Goal: Obtain resource: Download file/media

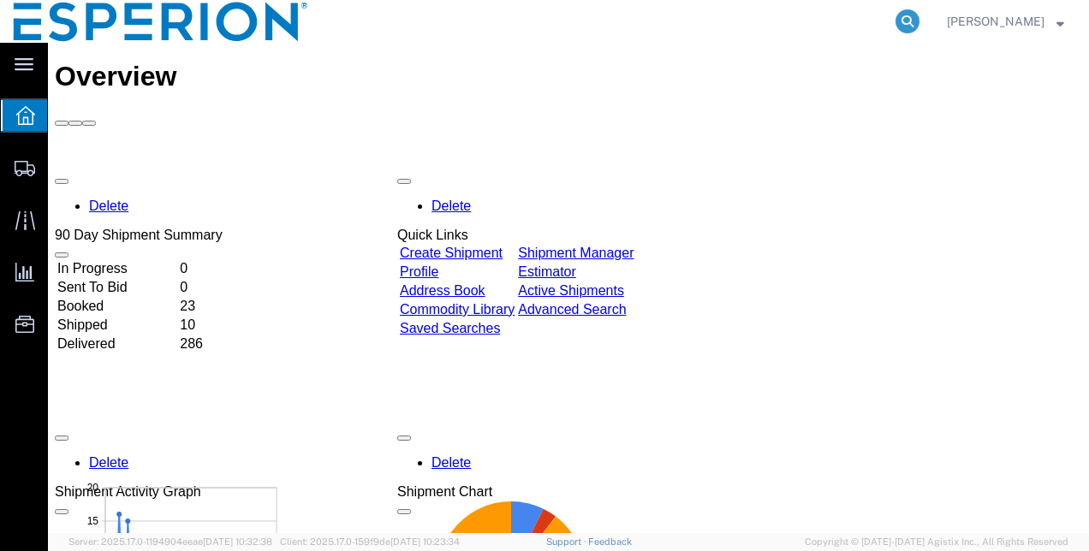
click at [919, 21] on icon at bounding box center [907, 21] width 24 height 24
paste input "3010595"
type input "3010595"
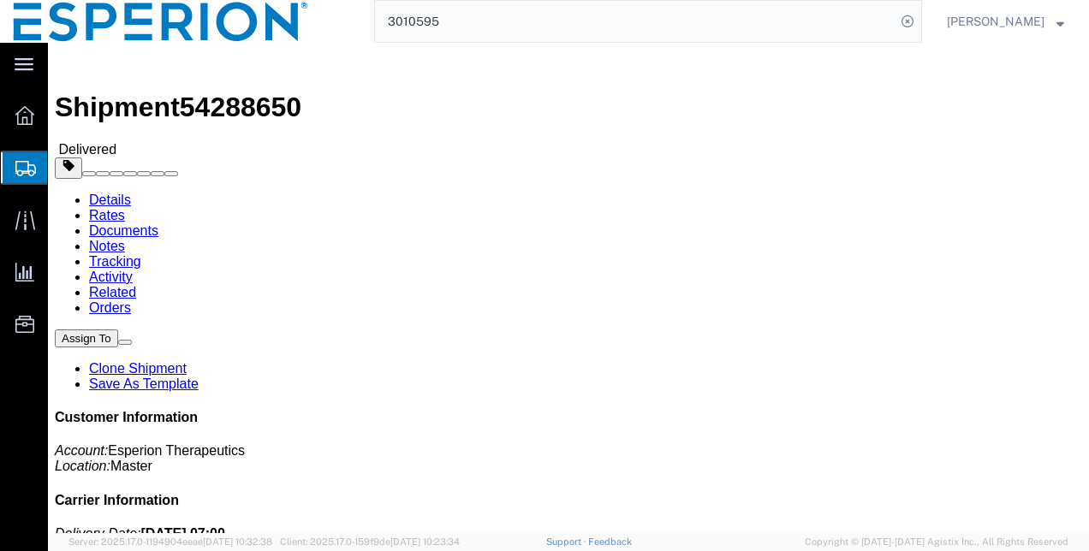
click link "Documents"
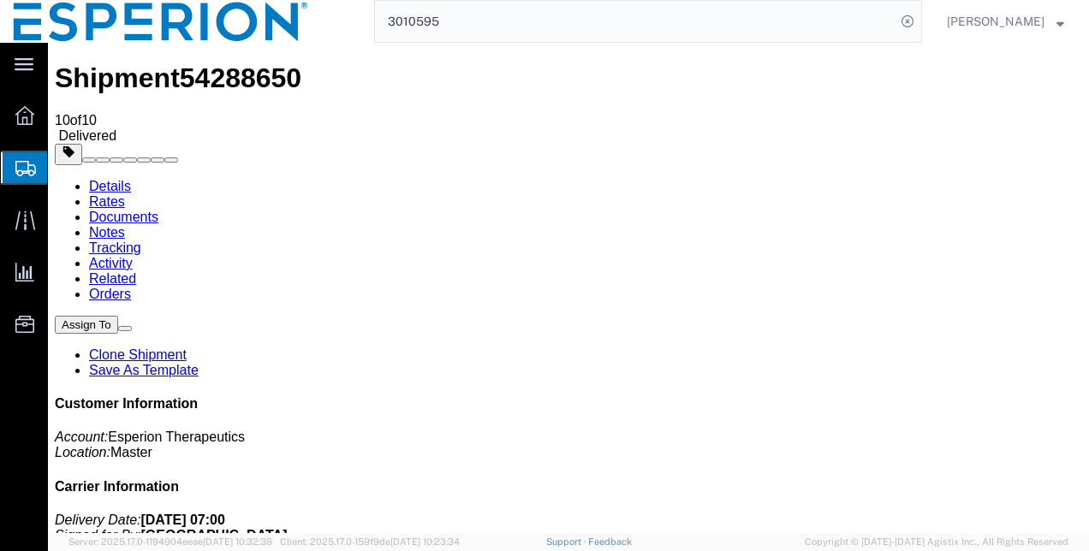
scroll to position [54, 0]
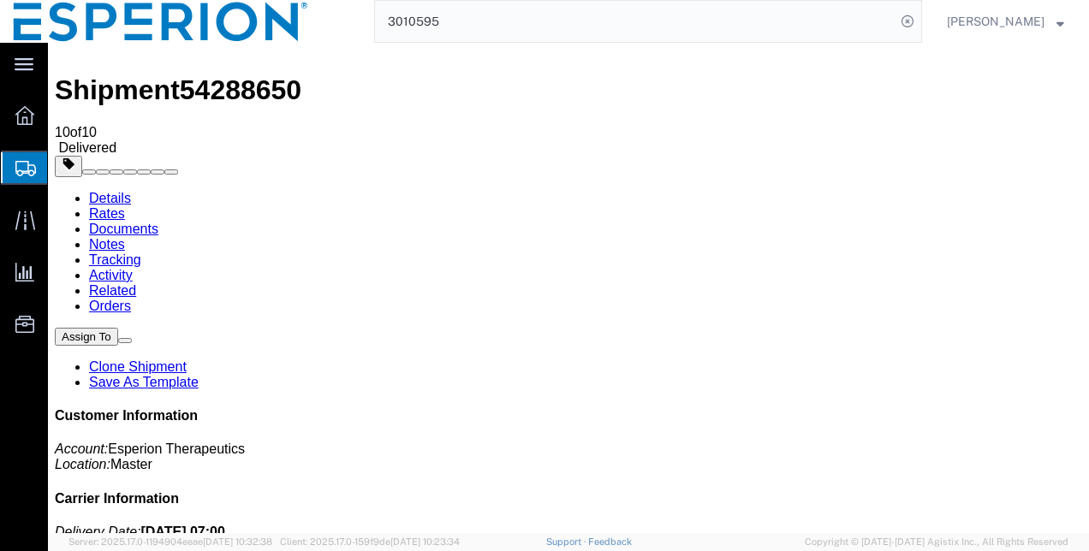
scroll to position [0, 0]
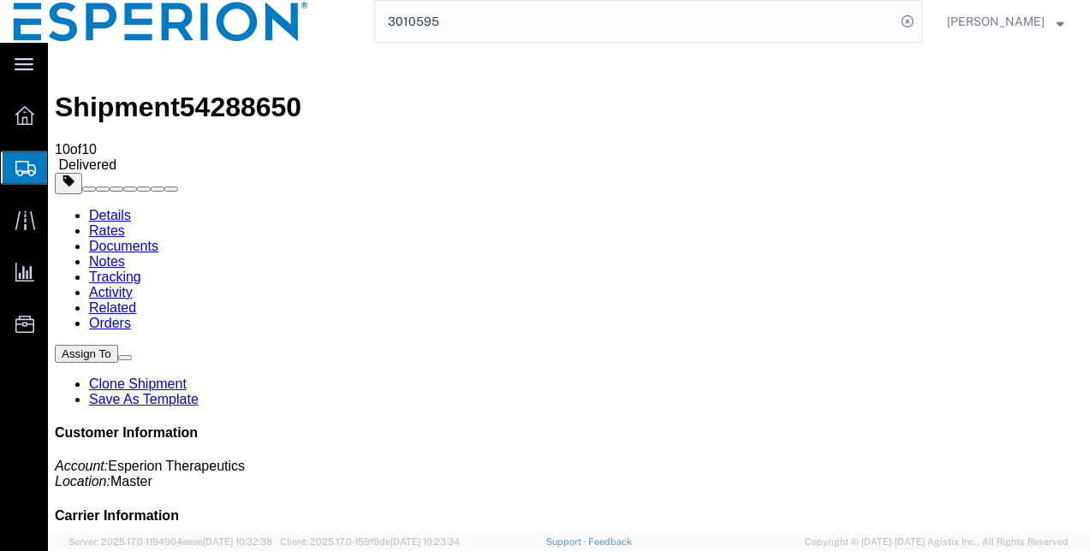
drag, startPoint x: 151, startPoint y: 282, endPoint x: 584, endPoint y: 122, distance: 461.8
